Goal: Contribute content: Contribute content

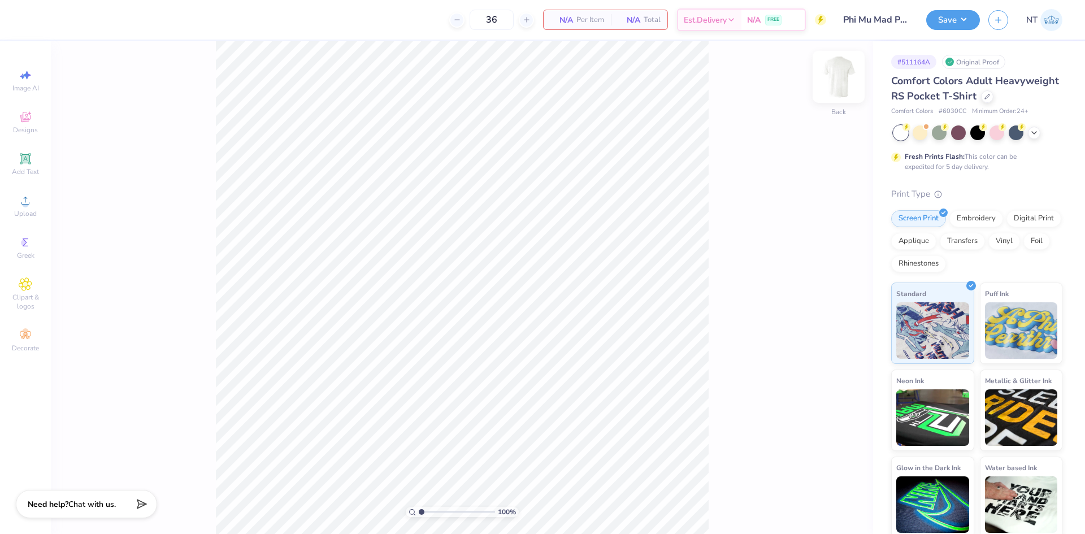
click at [839, 86] on img at bounding box center [838, 76] width 45 height 45
click at [15, 214] on span "Upload" at bounding box center [25, 213] width 23 height 9
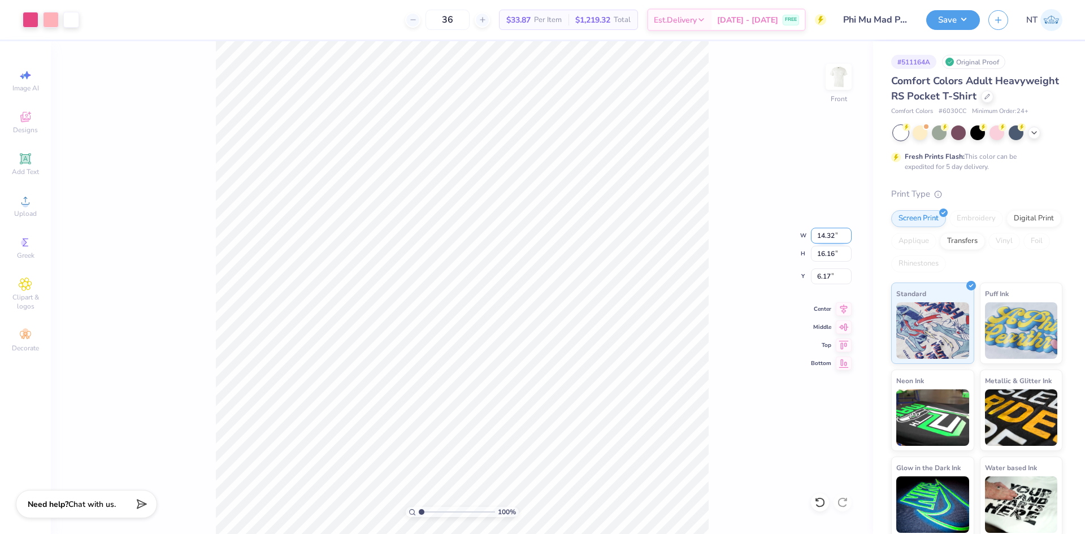
click at [820, 239] on input "14.32" at bounding box center [831, 236] width 41 height 16
click at [826, 254] on input "16.16" at bounding box center [831, 254] width 41 height 16
click at [819, 242] on input "14.32" at bounding box center [831, 236] width 41 height 16
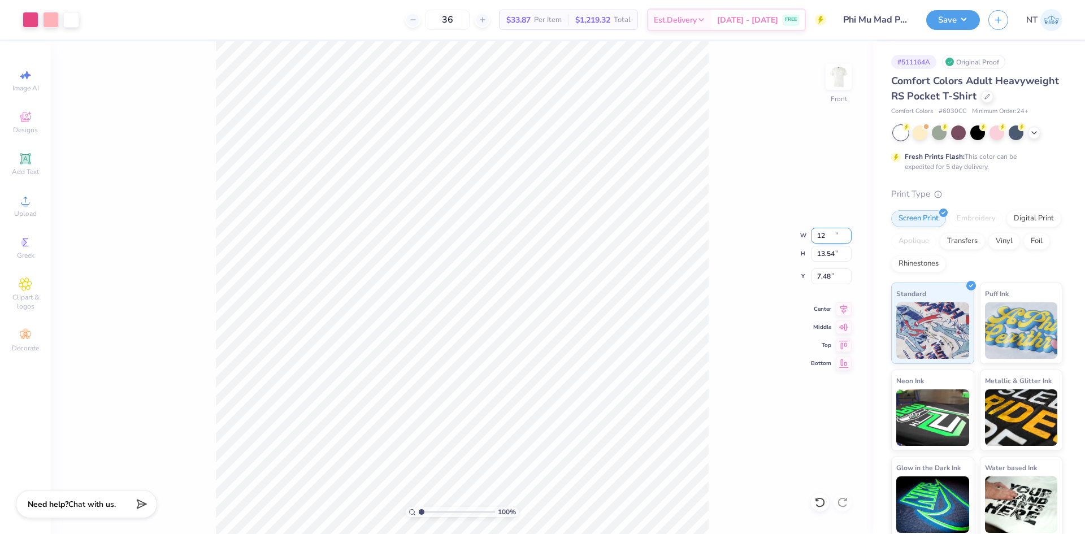
type input "12.00"
type input "13.54"
type input "7.48"
type input "1.18145891733021"
click at [814, 282] on input "7.48" at bounding box center [831, 276] width 41 height 16
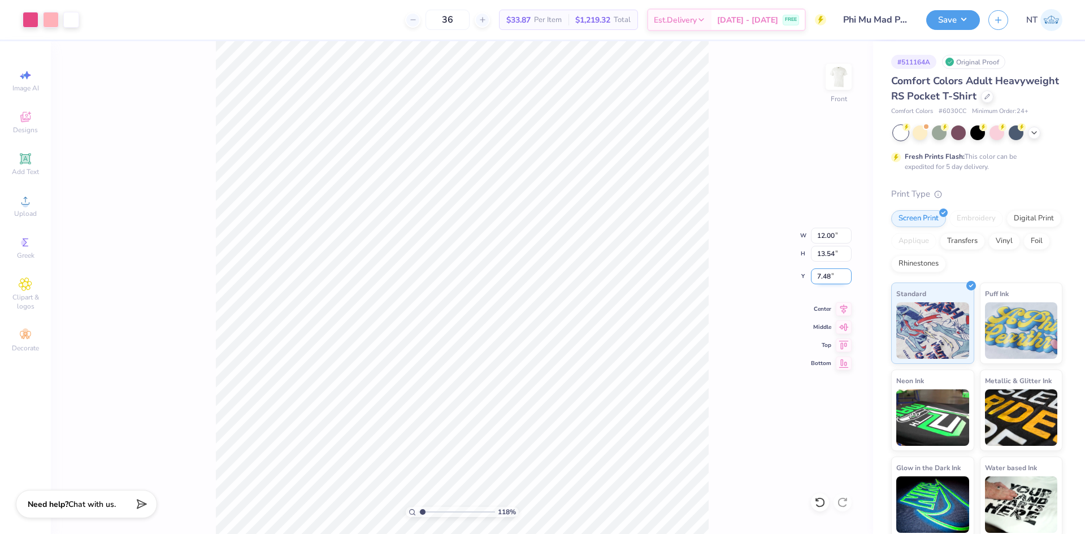
click at [814, 282] on input "7.48" at bounding box center [831, 276] width 41 height 16
type input "3"
type input "1.18145891733021"
type input "3.00"
click at [714, 327] on div "118 % Front W 12.00 12.00 " H 13.54 13.54 " Y 3.00 3.00 " Center Middle Top Bot…" at bounding box center [462, 287] width 822 height 493
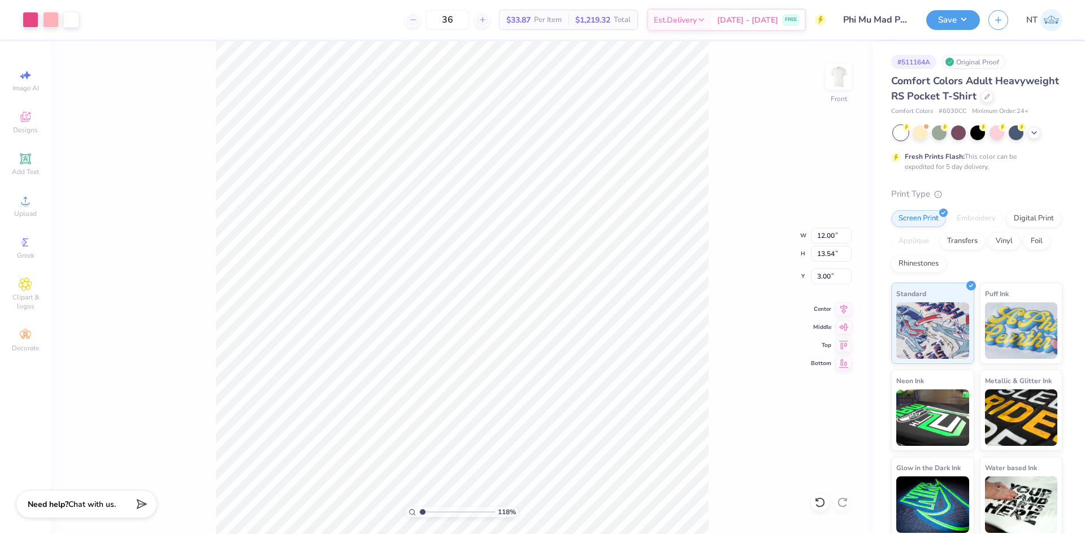
click at [740, 265] on div "118 % Front W 12.00 12.00 " H 13.54 13.54 " Y 3.00 3.00 " Center Middle Top Bot…" at bounding box center [462, 287] width 822 height 493
click at [839, 76] on img at bounding box center [838, 76] width 45 height 45
click at [29, 164] on icon at bounding box center [25, 158] width 11 height 11
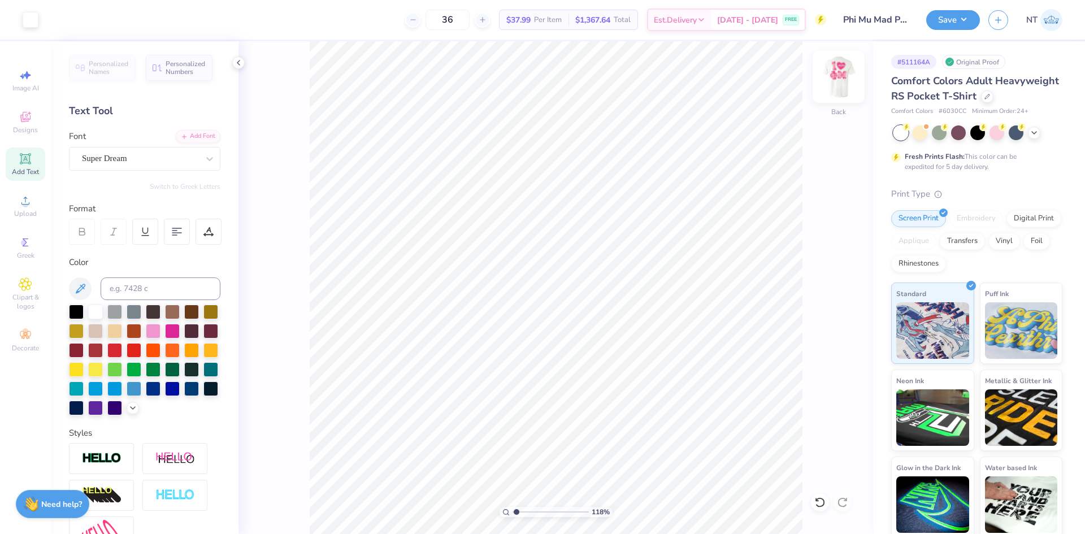
click at [838, 72] on img at bounding box center [838, 76] width 45 height 45
click at [852, 90] on div "118 % Front" at bounding box center [555, 287] width 635 height 493
click at [851, 82] on img at bounding box center [838, 76] width 45 height 45
type input "1.18145891733021"
click at [144, 284] on input at bounding box center [161, 288] width 120 height 23
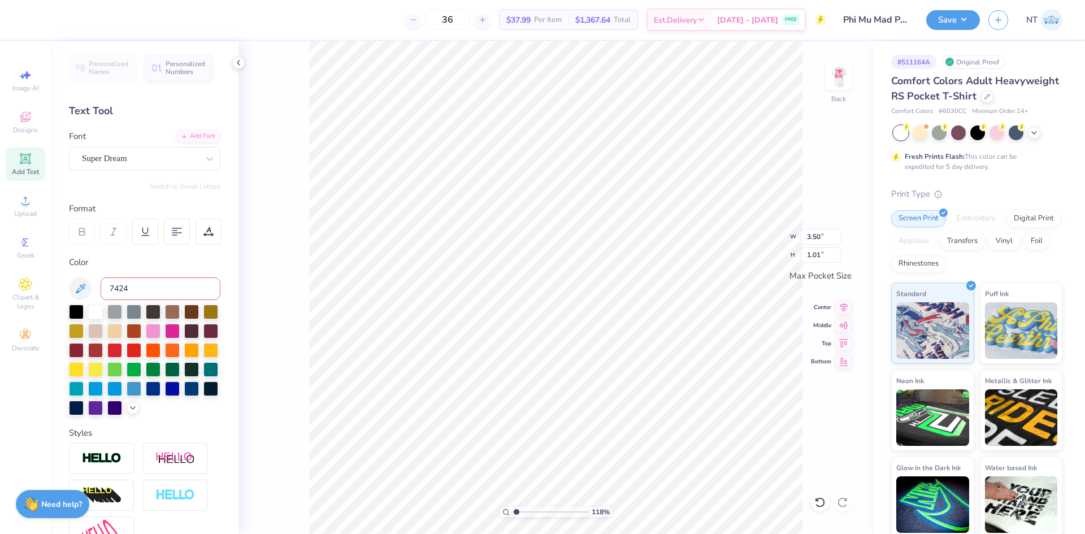
type input "7424"
type input "1.18145891733021"
type input "3.44"
type input "0.99"
click at [198, 136] on div "Add Font" at bounding box center [198, 135] width 45 height 13
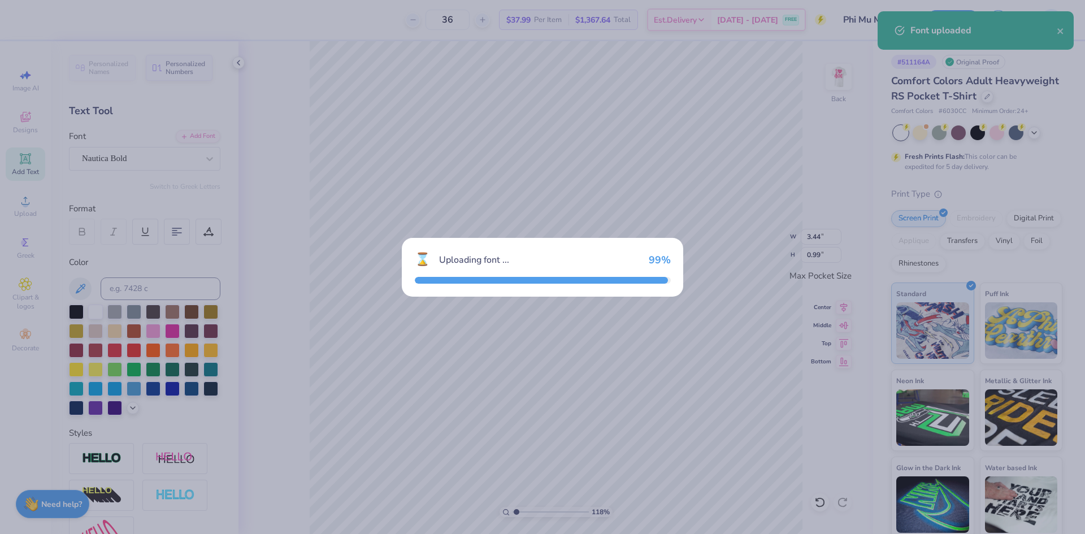
type input "1.18145891733021"
type input "0.84"
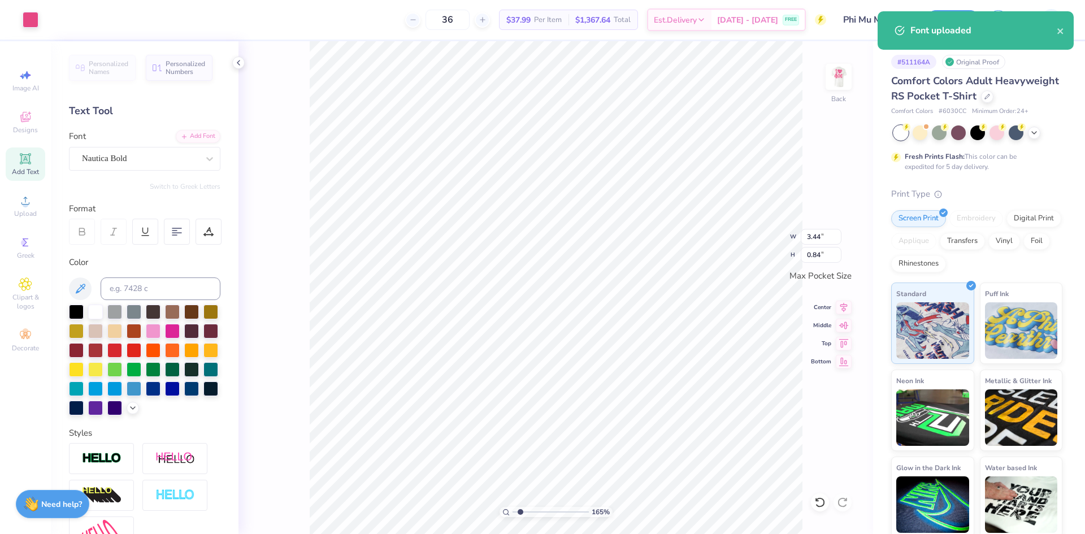
scroll to position [10, 2]
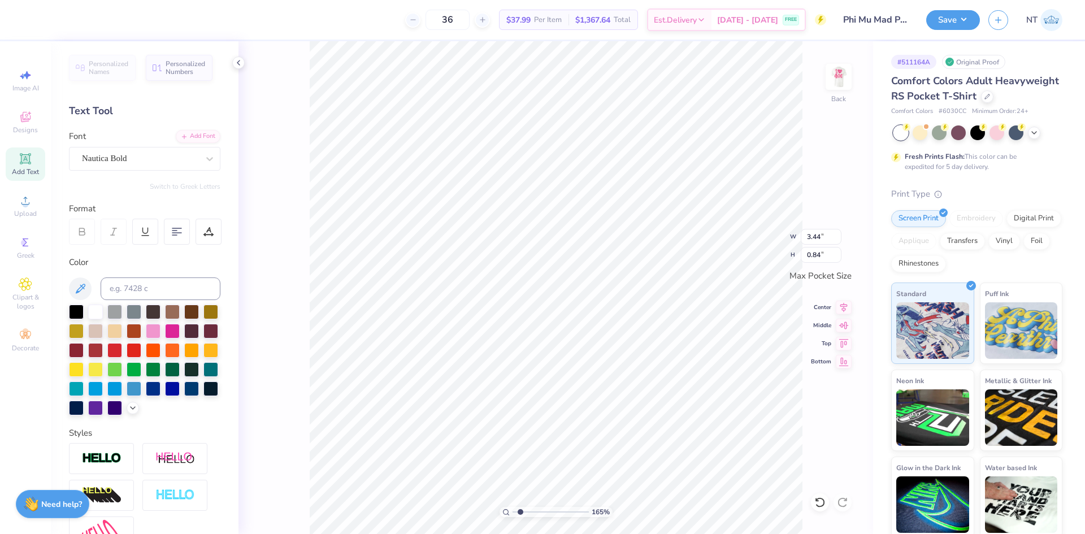
type input "1.6491337272538"
type textarea "P"
type input "1.6491337272538"
type textarea "PO"
type input "1.6491337272538"
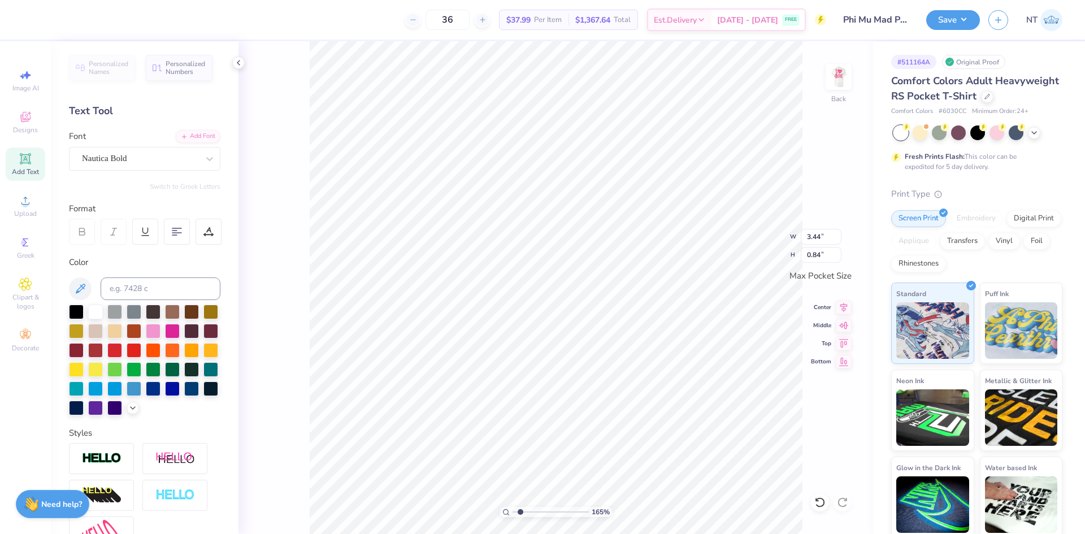
type textarea "P"
type input "1.6491337272538"
type textarea "P"
type input "1.6491337272538"
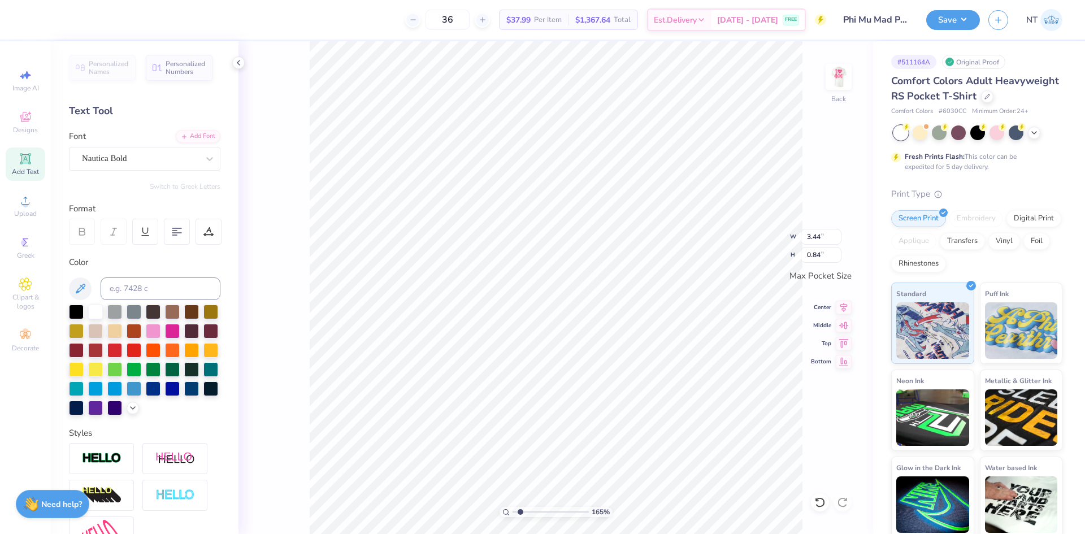
type textarea "Ph"
type input "1.6491337272538"
type textarea "Phi"
type input "1.6491337272538"
type textarea "Phi"
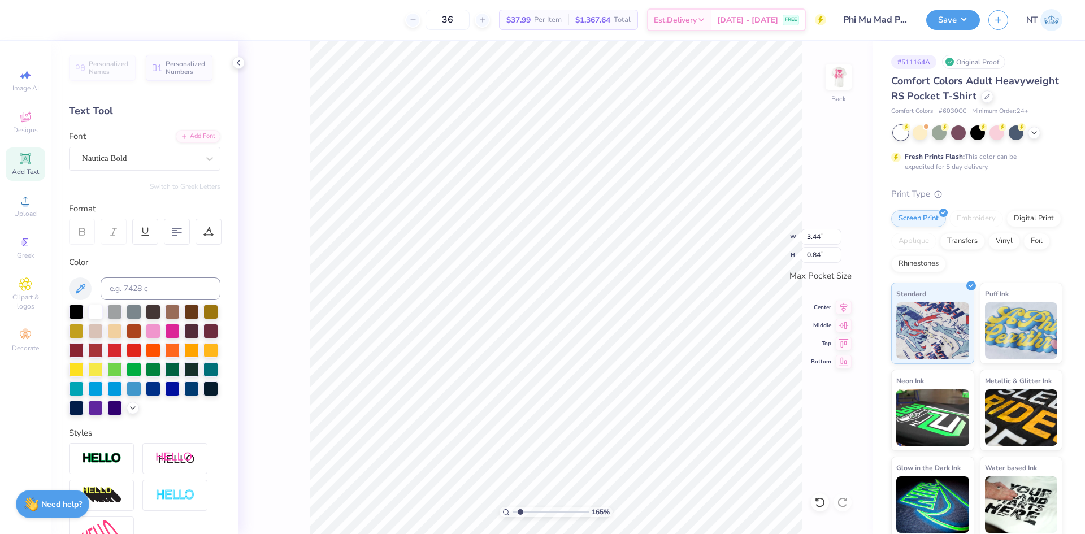
type input "1.6491337272538"
type textarea "Phi M"
type input "1.6491337272538"
type textarea "Phi Mu"
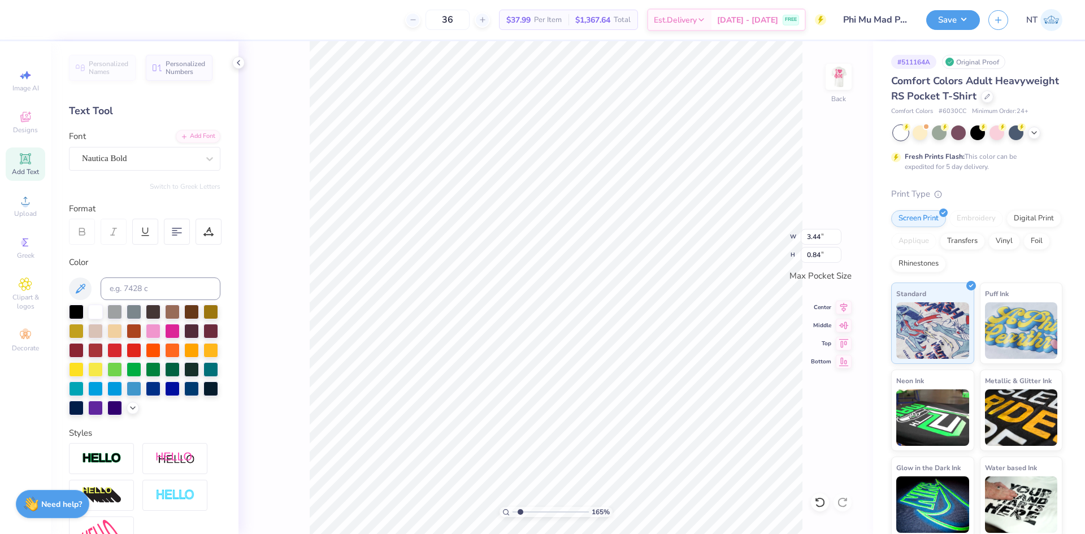
type input "1.6491337272538"
type input "2.60"
type input "0.70"
click at [824, 237] on input "2.60" at bounding box center [821, 237] width 41 height 16
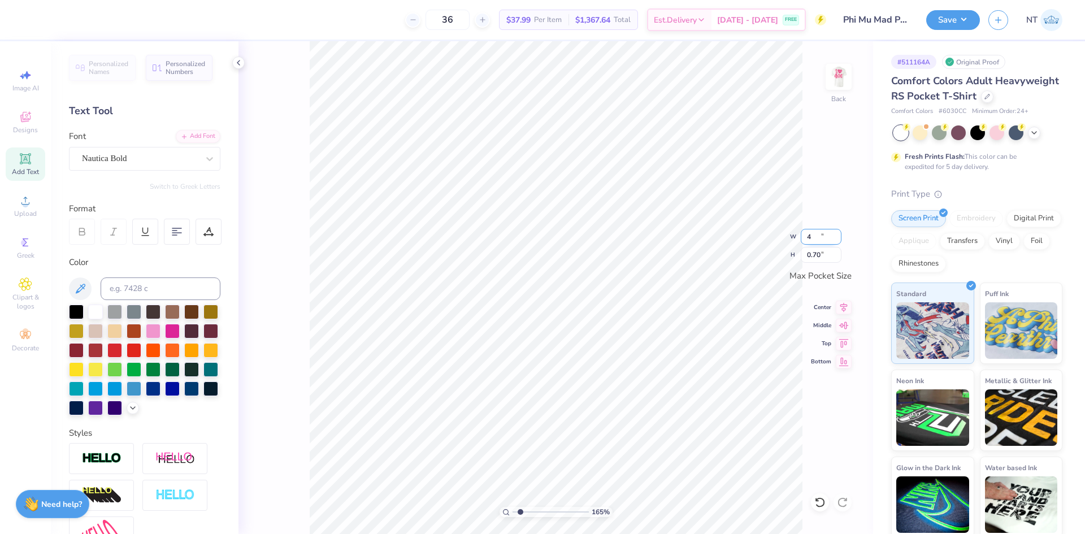
type input "4"
type input "1.6491337272538"
type input "3.50"
type input "0.95"
click at [663, 311] on li "Duplicate" at bounding box center [664, 319] width 89 height 22
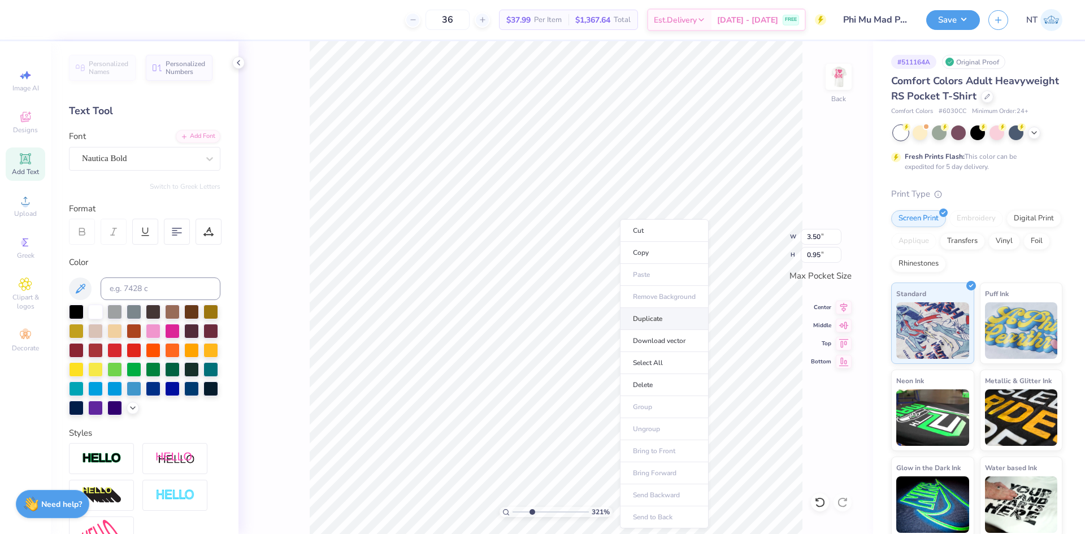
type input "3.21314535235116"
type input "3.44"
type input "0.93"
type input "3.21314535235116"
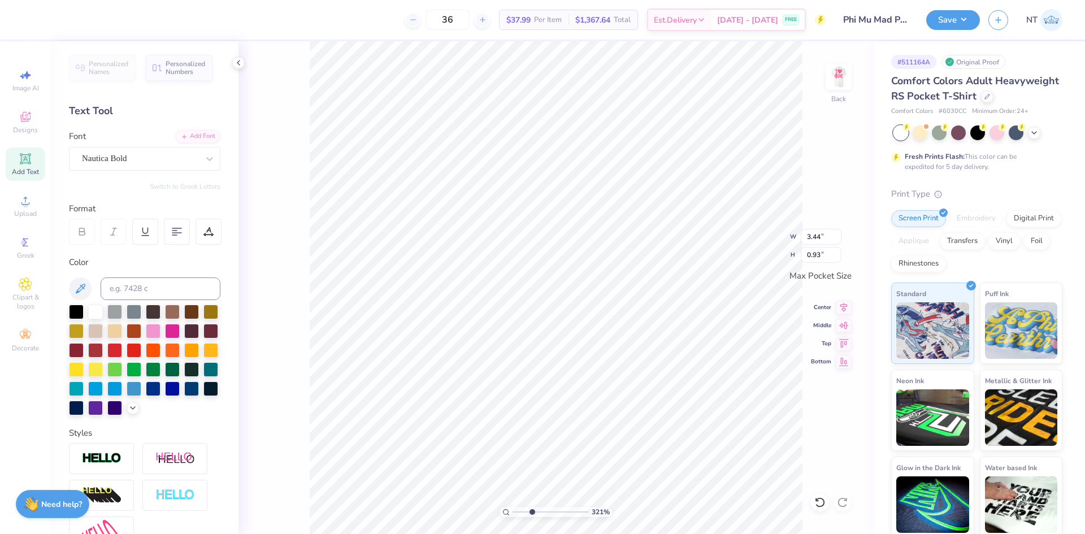
type textarea "M"
type input "3.21314535235116"
type textarea "Ma"
type input "3.21314535235116"
type textarea "Mad"
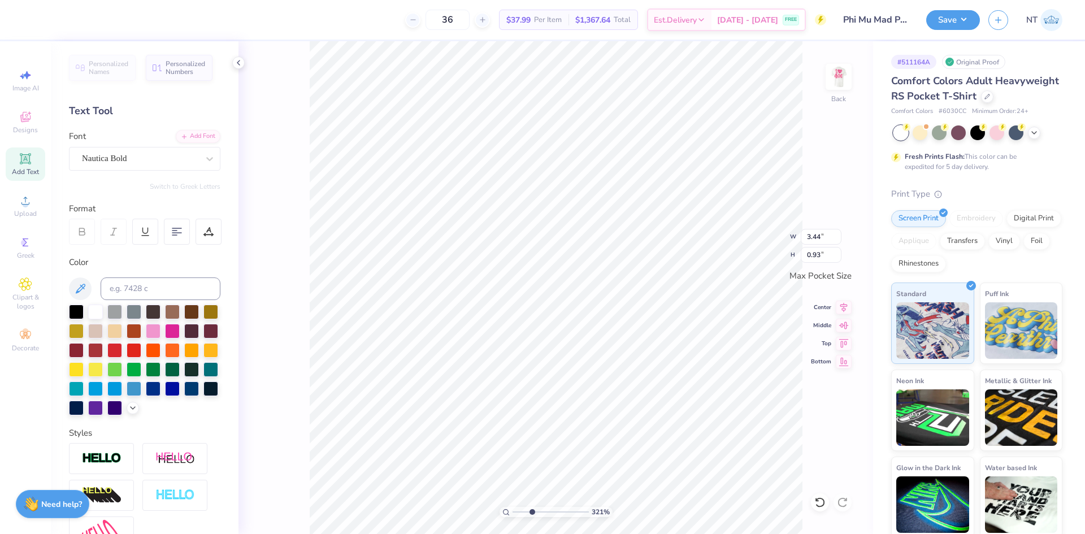
type input "3.21314535235116"
type textarea "Mad"
type input "3.21314535235116"
type textarea "Mad {"
type input "3.21314535235116"
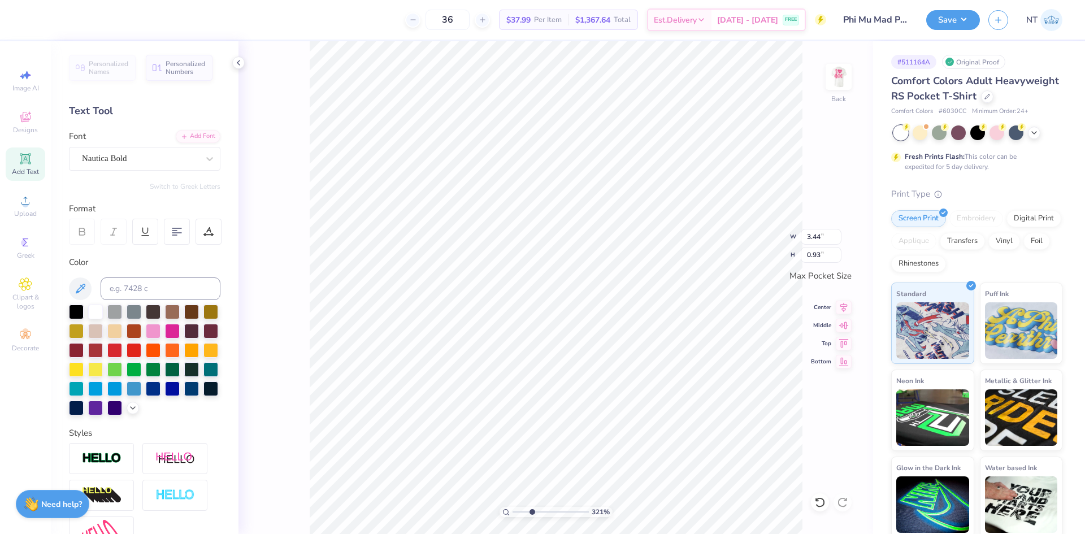
type textarea "Mad {P"
type input "3.21314535235116"
type textarea "Mad {"
type input "3.21314535235116"
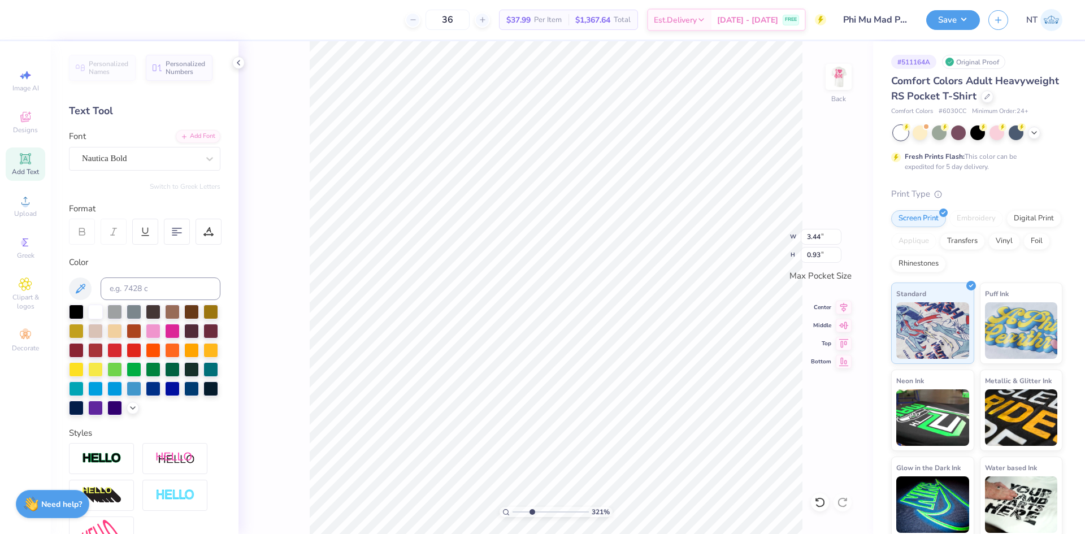
type textarea "Mad P"
type input "3.21314535235116"
type textarea "Mad PO"
type input "3.21314535235116"
type textarea "Mad P"
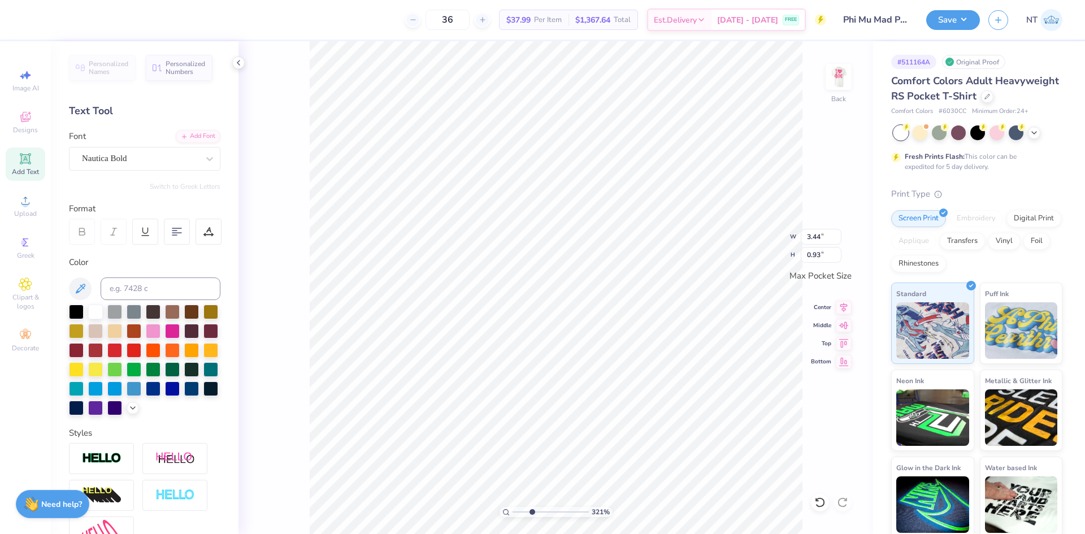
type input "3.21314535235116"
type textarea "Mad Pl"
type input "3.21314535235116"
type textarea "Mad Plai"
type input "3.21314535235116"
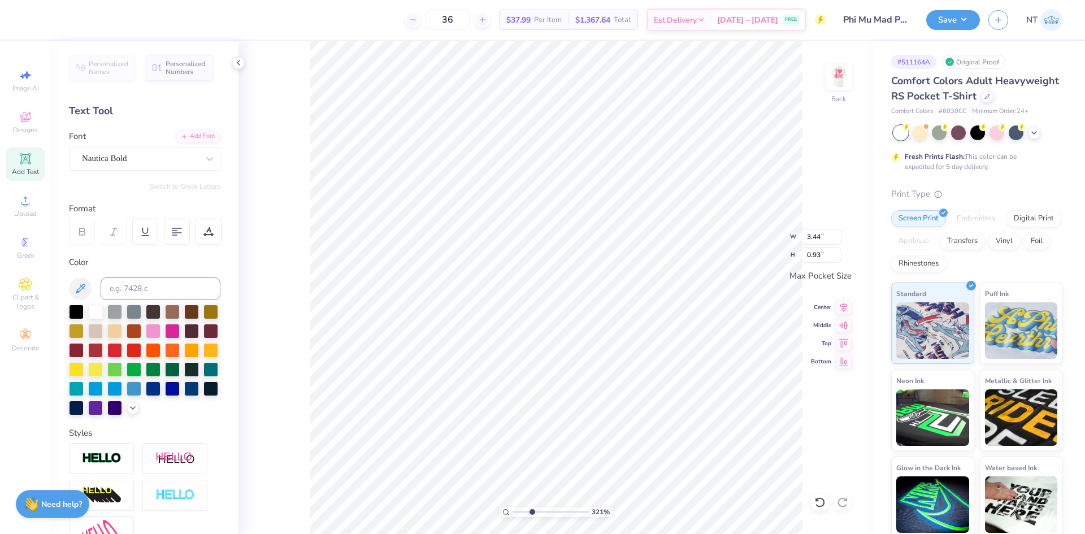
type textarea "Mad Plaid"
type input "3.21314535235116"
type input "0.70"
type input "3.21314535235116"
type input "2.28"
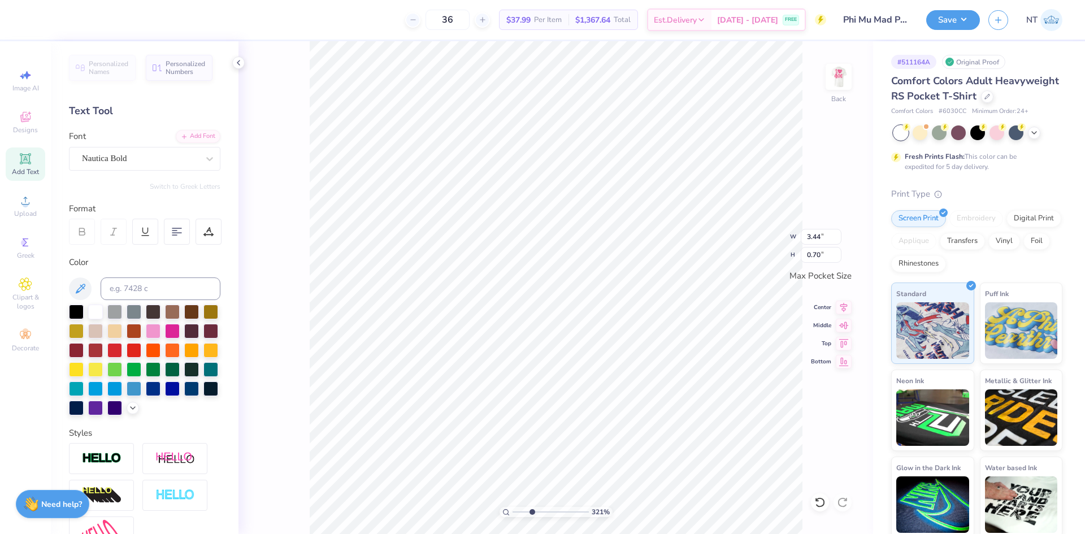
type input "0.47"
type input "3.21314535235116"
type textarea "Mad Plaid"
type input "3.21314535235116"
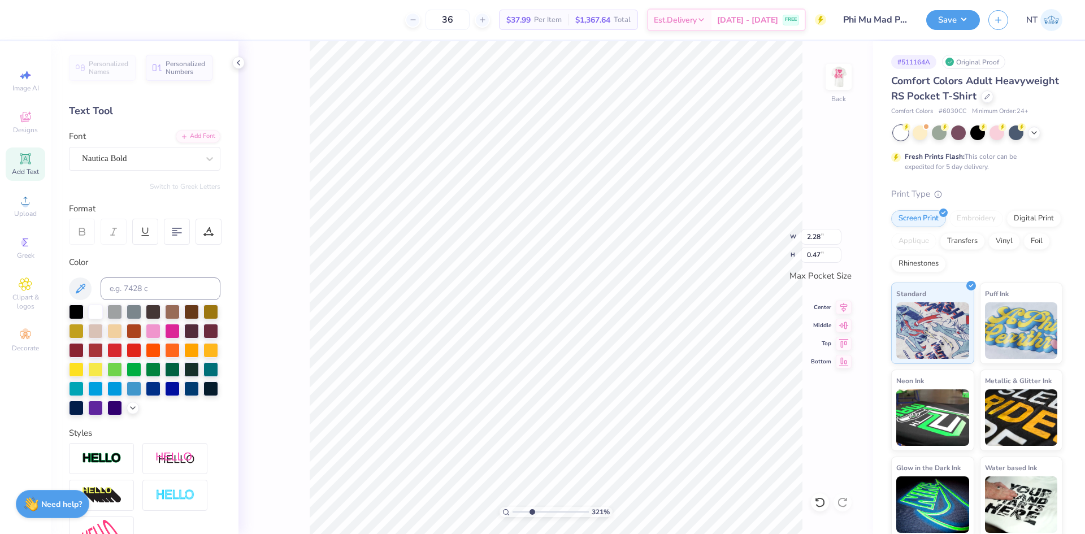
type textarea "Mad Plaid 2"
type input "3.21314535235116"
type textarea "Mad Plaid 20"
type input "3.21314535235116"
type textarea "Mad Plaid 202"
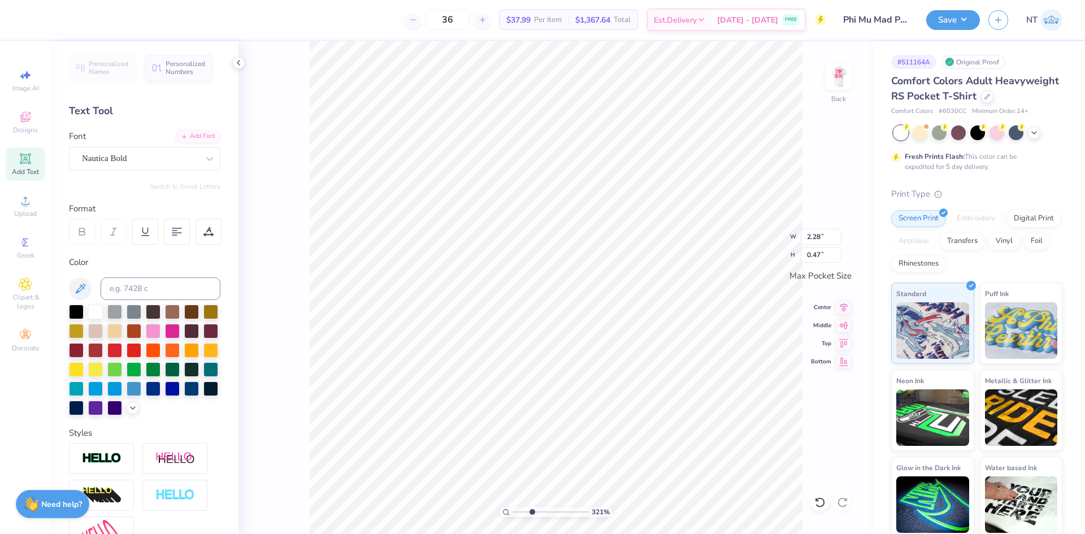
type input "3.21314535235116"
type textarea "Mad Plaid 2025"
type input "3.21314535235116"
type input "3.44"
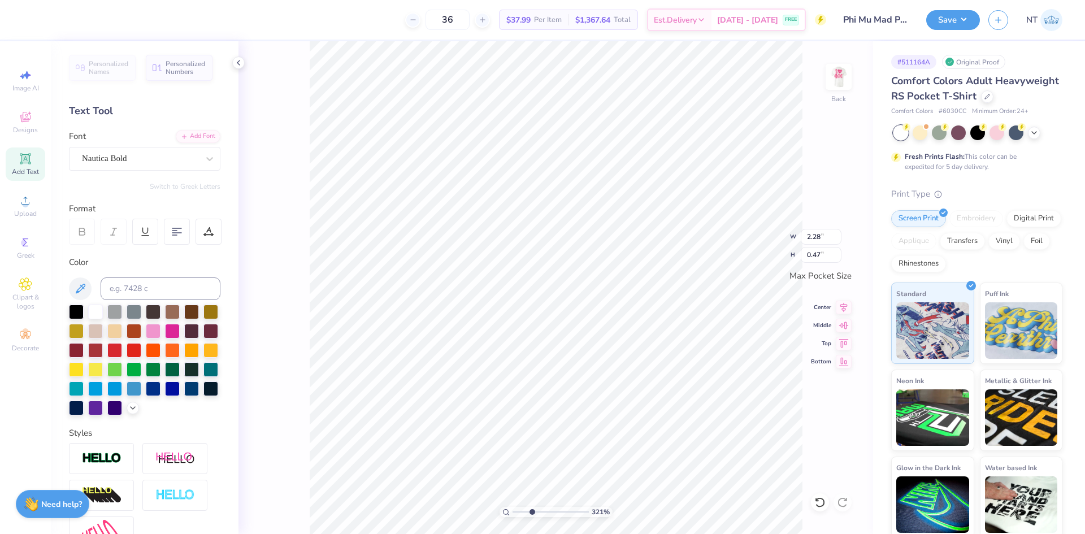
type input "0.44"
click at [239, 58] on icon at bounding box center [238, 62] width 9 height 9
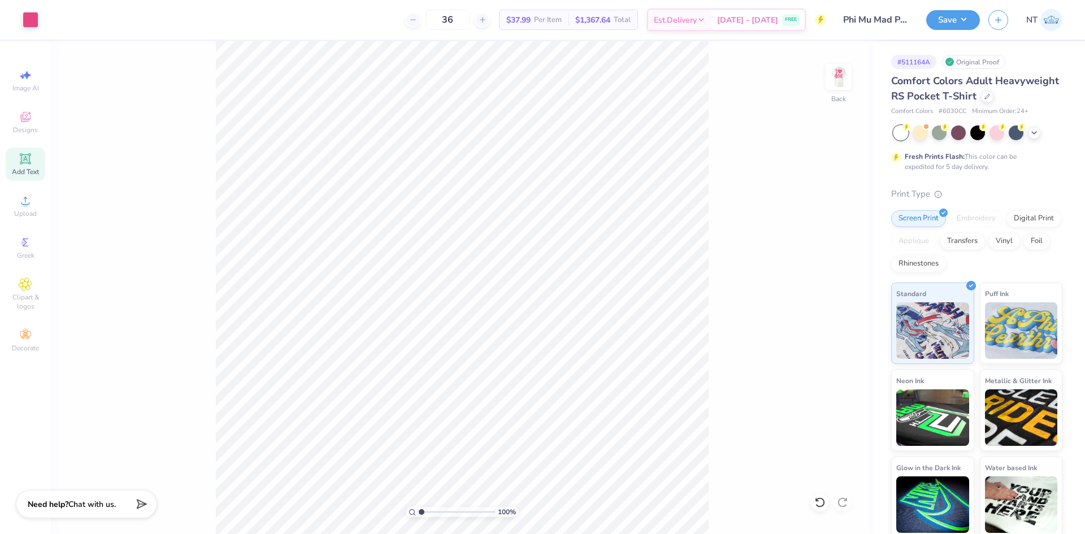
click at [740, 336] on div "100 % Back" at bounding box center [462, 287] width 822 height 493
click at [841, 76] on img at bounding box center [838, 76] width 45 height 45
type input "1"
click at [821, 235] on input "12.00" at bounding box center [831, 236] width 41 height 16
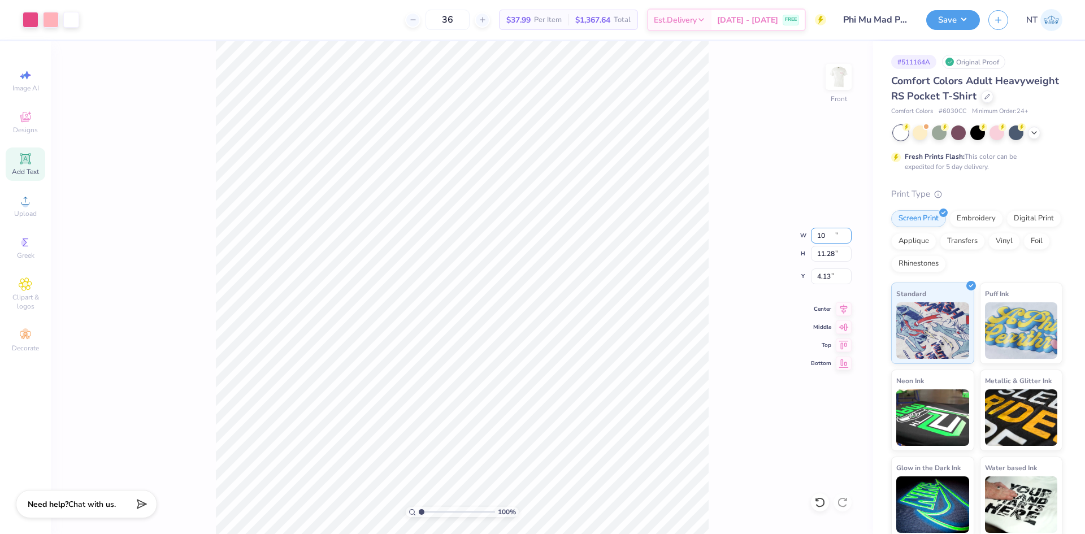
type input "10.00"
type input "11.28"
type input "4.13"
click at [819, 281] on input "4.13" at bounding box center [831, 276] width 41 height 16
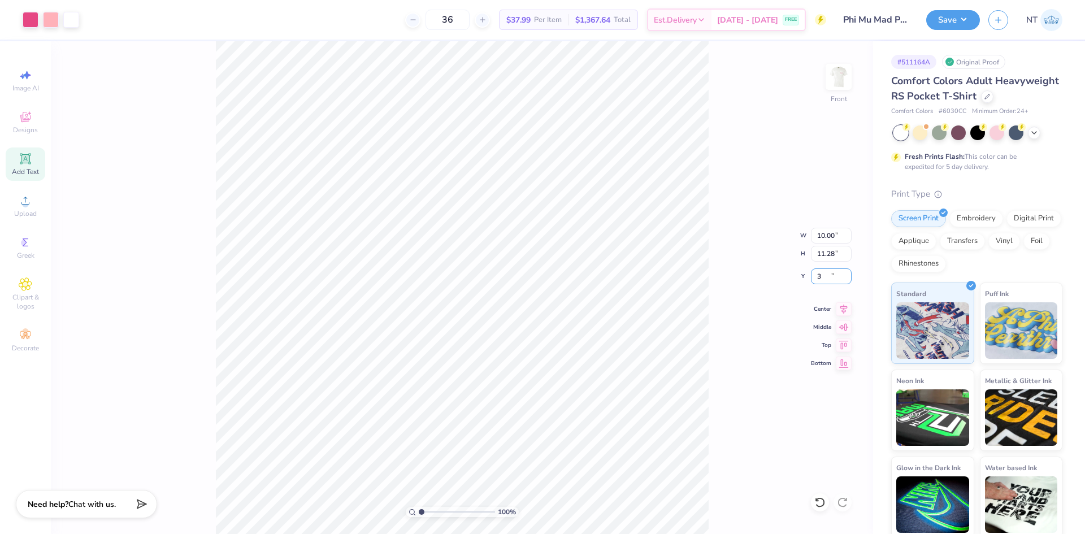
type input "3.00"
click at [1003, 12] on button "button" at bounding box center [998, 18] width 20 height 20
click at [952, 11] on button "Save" at bounding box center [953, 18] width 54 height 20
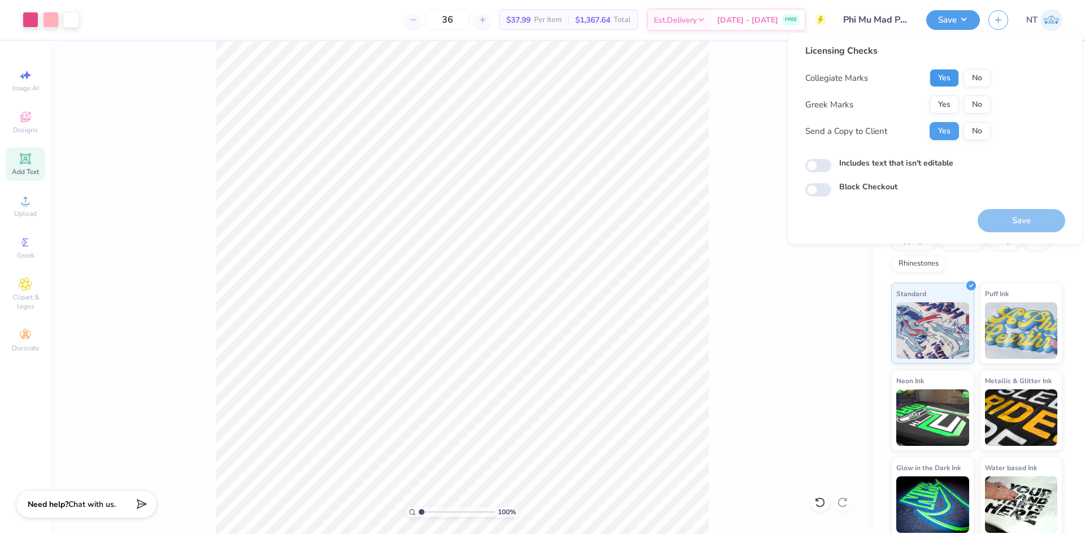
click at [944, 71] on button "Yes" at bounding box center [944, 78] width 29 height 18
click at [945, 88] on div "Collegiate Marks Yes No Greek Marks Yes No Send a Copy to Client Yes No" at bounding box center [897, 104] width 185 height 71
click at [945, 94] on div "Collegiate Marks Yes No Greek Marks Yes No Send a Copy to Client Yes No" at bounding box center [897, 104] width 185 height 71
click at [939, 105] on button "Yes" at bounding box center [944, 105] width 29 height 18
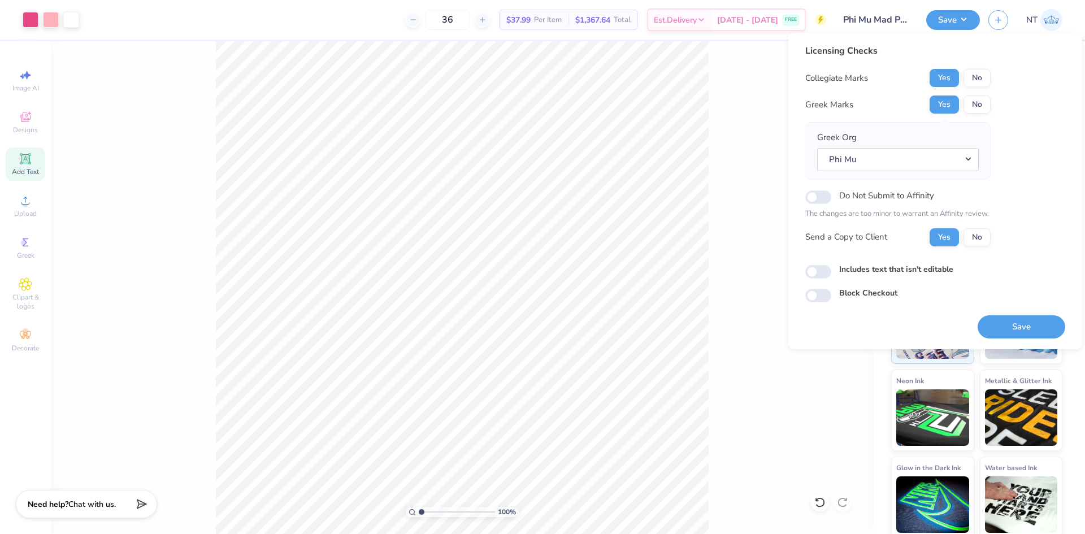
click at [817, 263] on div "Includes text that isn't editable" at bounding box center [935, 269] width 260 height 13
click at [811, 274] on input "Includes text that isn't editable" at bounding box center [818, 272] width 26 height 14
checkbox input "true"
click at [1019, 329] on button "Save" at bounding box center [1022, 326] width 88 height 23
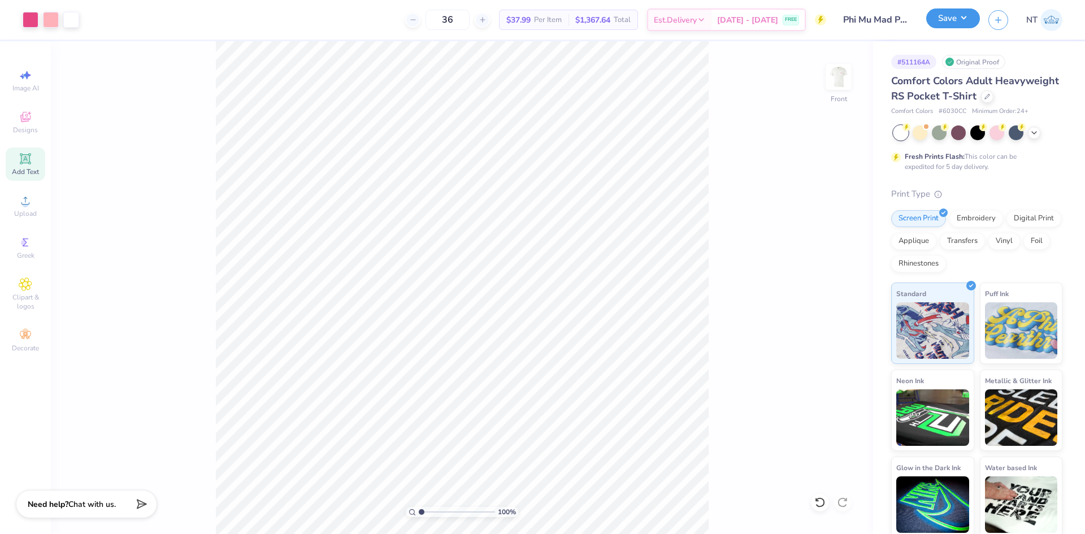
click at [952, 27] on button "Save" at bounding box center [953, 18] width 54 height 20
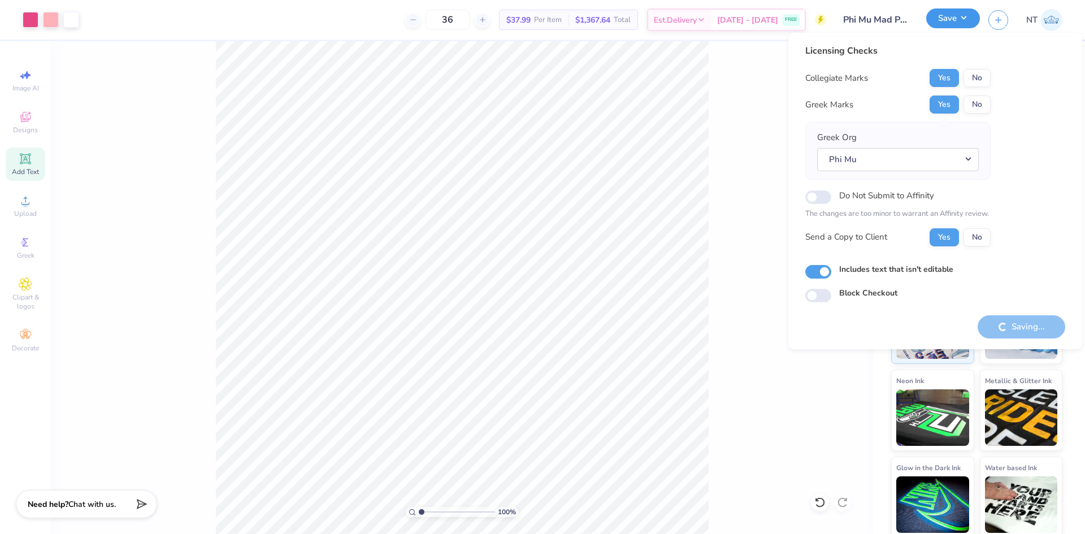
click at [952, 27] on button "Save" at bounding box center [953, 18] width 54 height 20
